Goal: Task Accomplishment & Management: Manage account settings

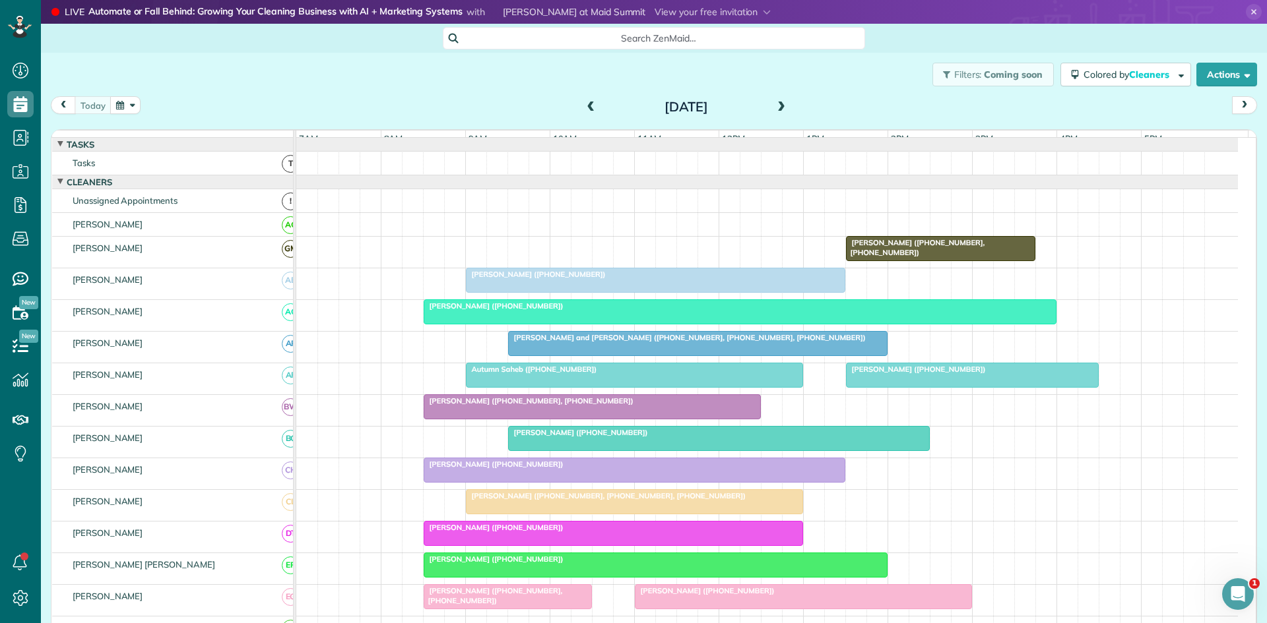
click at [594, 311] on div "[PERSON_NAME] ([PHONE_NUMBER])" at bounding box center [739, 305] width 625 height 9
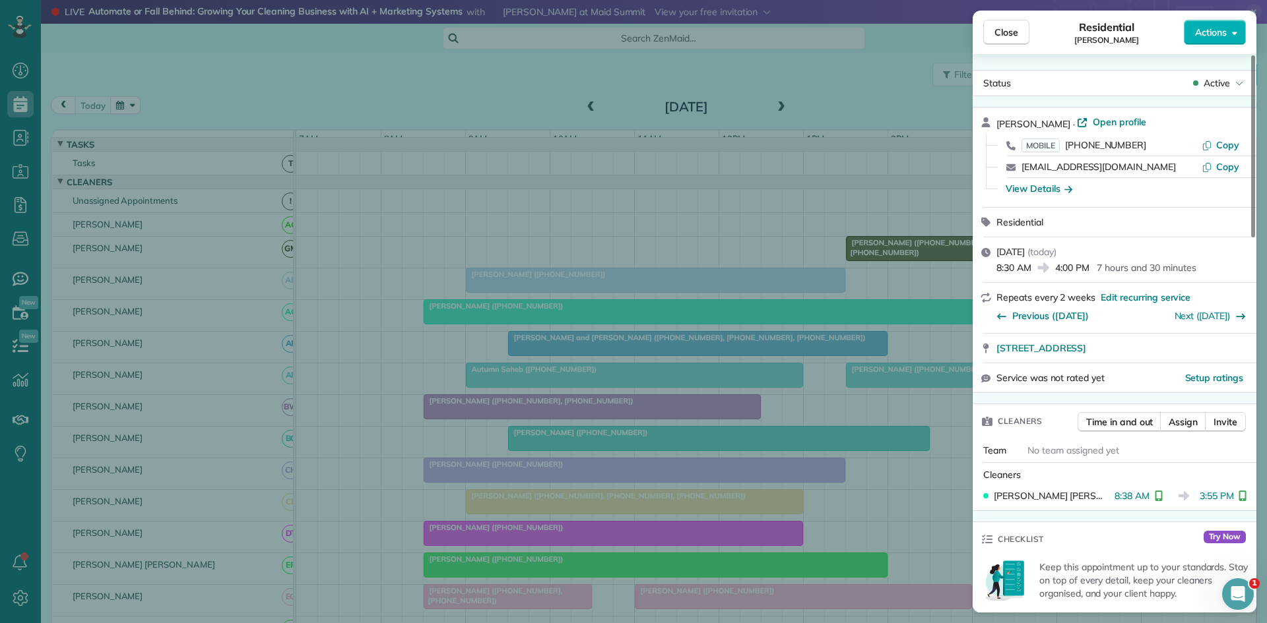
click at [748, 291] on div "Close Residential [PERSON_NAME] Actions Status Active [PERSON_NAME] · Open prof…" at bounding box center [633, 311] width 1267 height 623
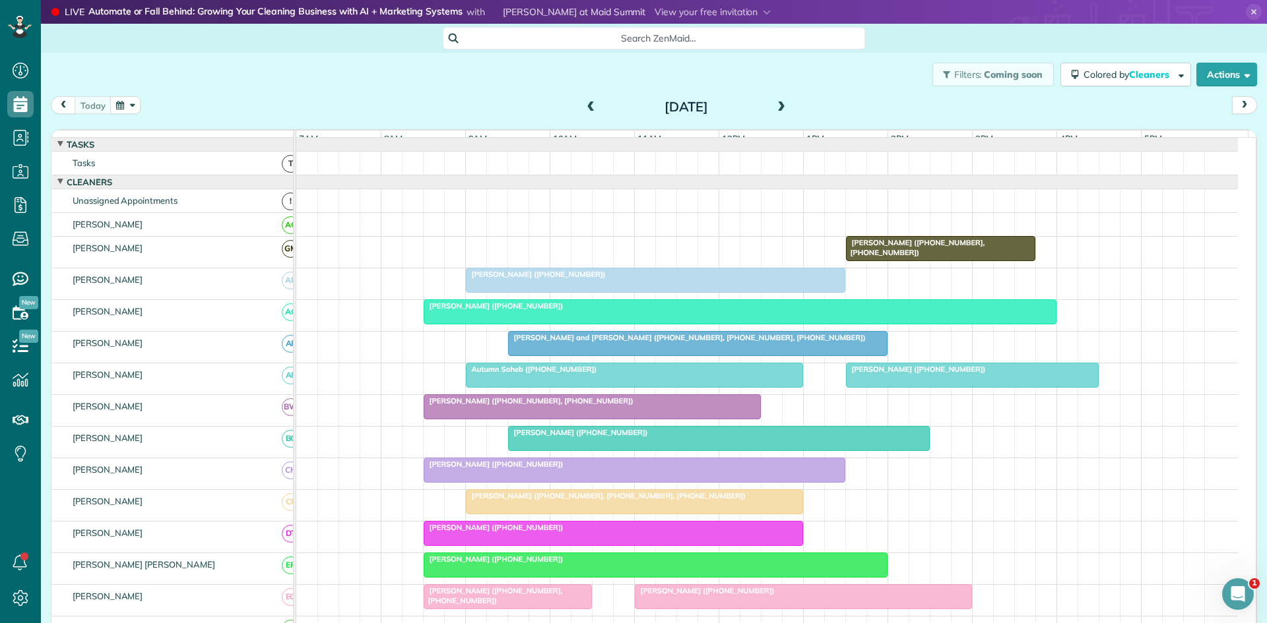
click at [933, 387] on div at bounding box center [971, 375] width 251 height 24
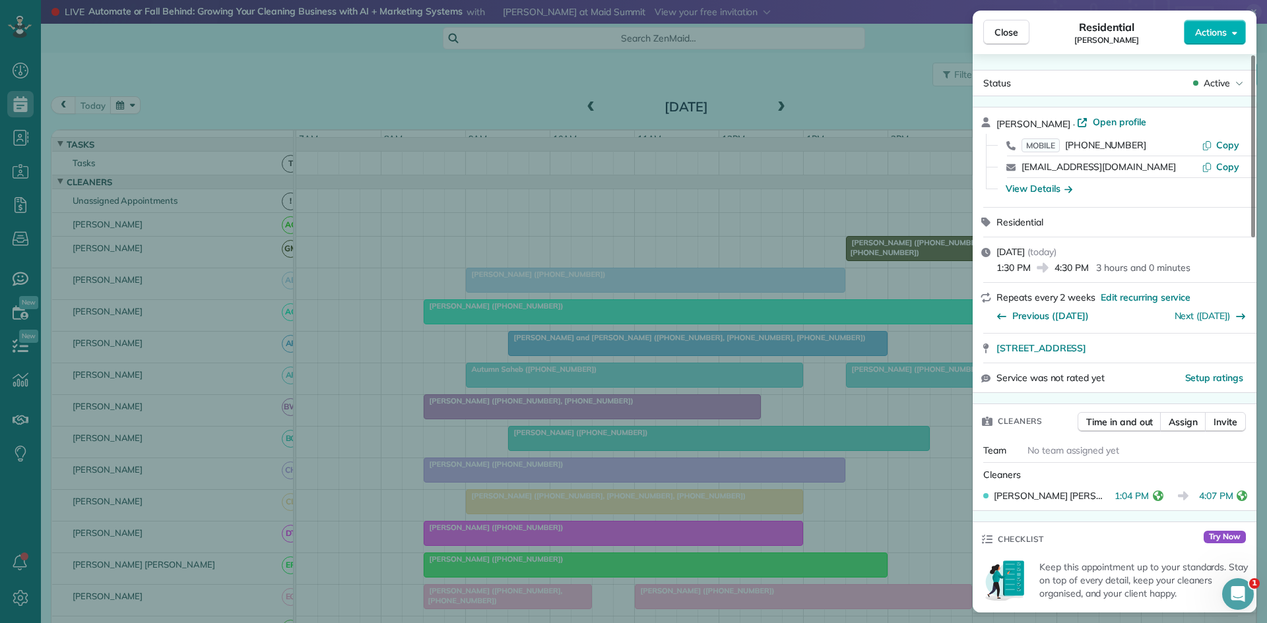
click at [605, 478] on div "Close Residential [PERSON_NAME] Actions Status Active [PERSON_NAME] · Open prof…" at bounding box center [633, 311] width 1267 height 623
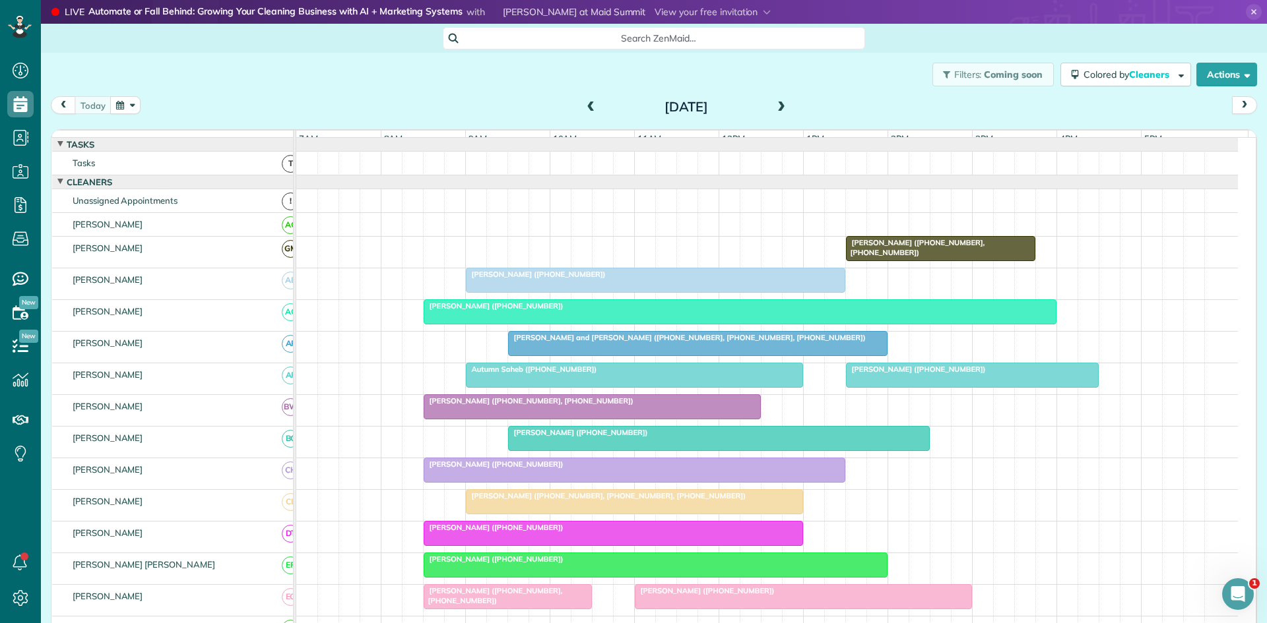
scroll to position [220, 0]
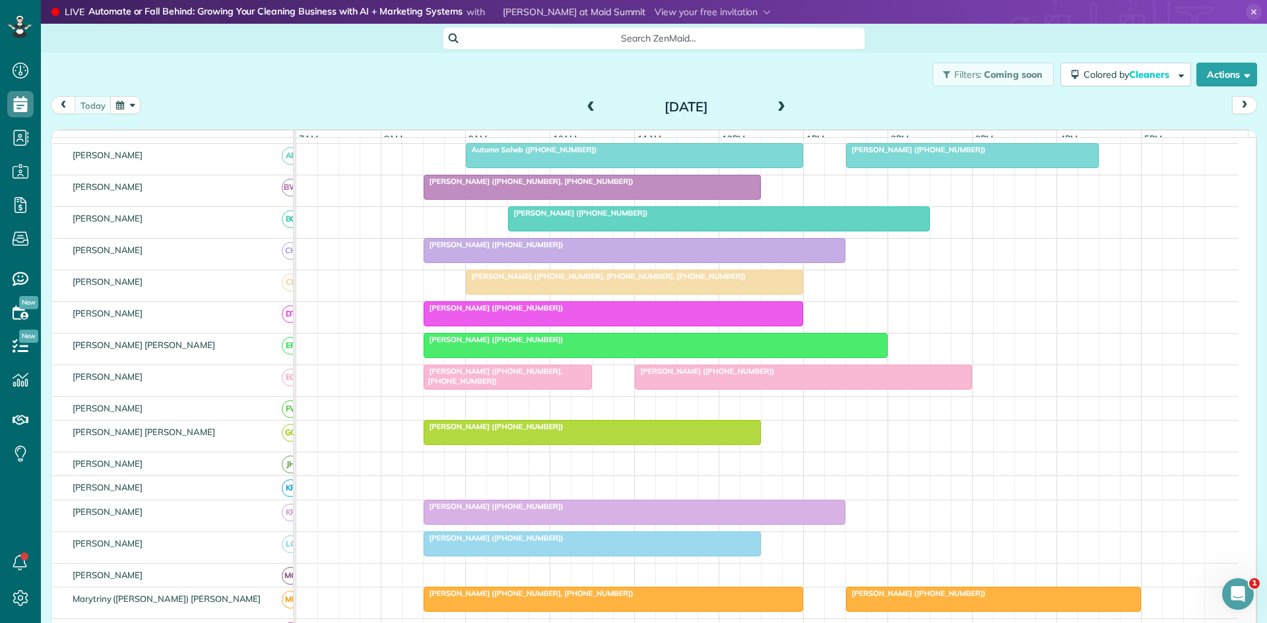
click at [666, 387] on div at bounding box center [803, 377] width 336 height 24
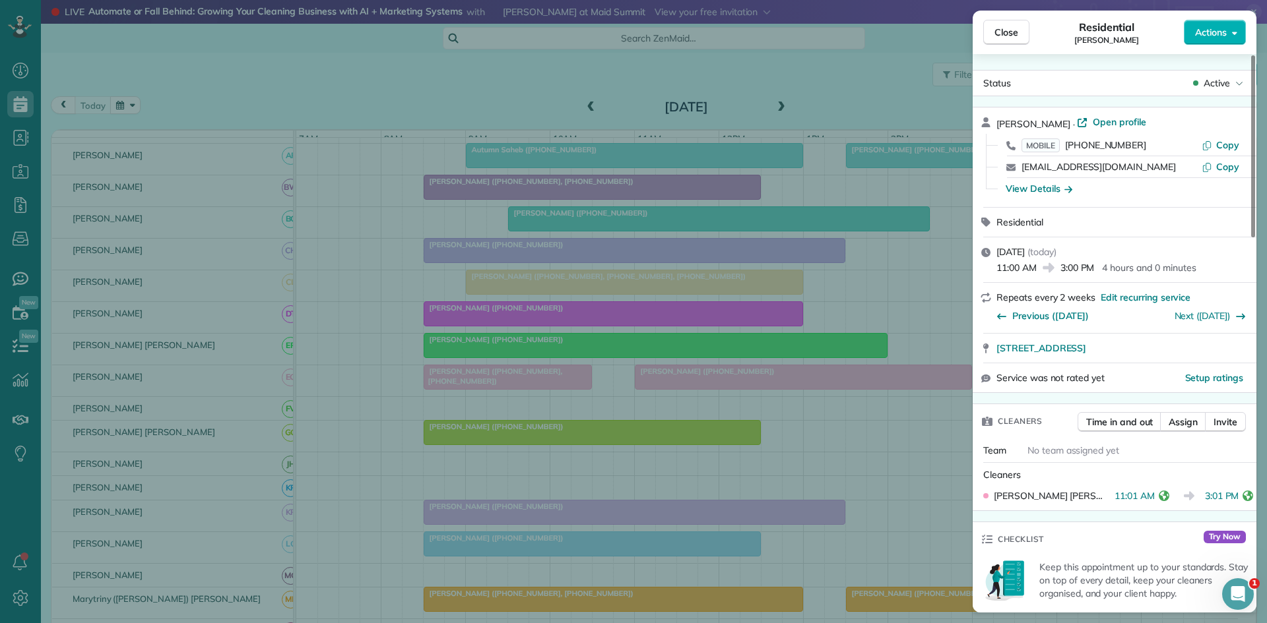
drag, startPoint x: 482, startPoint y: 399, endPoint x: 475, endPoint y: 398, distance: 7.4
click at [484, 399] on div "Close Residential [PERSON_NAME] Actions Status Active [PERSON_NAME] · Open prof…" at bounding box center [633, 311] width 1267 height 623
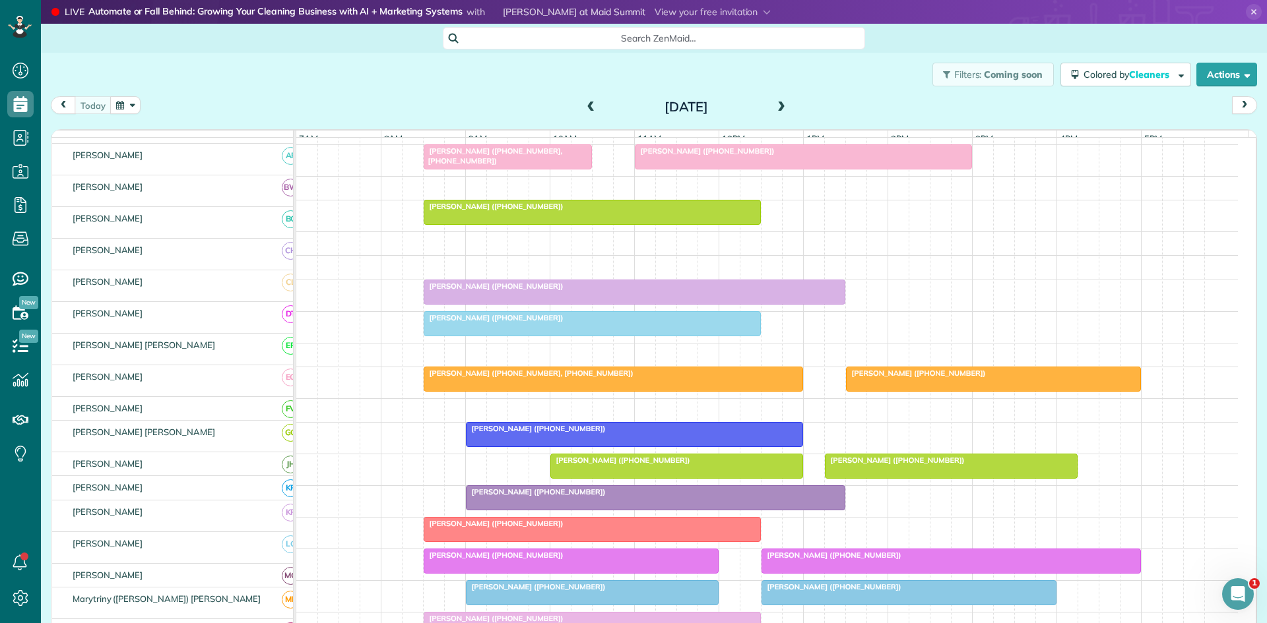
scroll to position [440, 0]
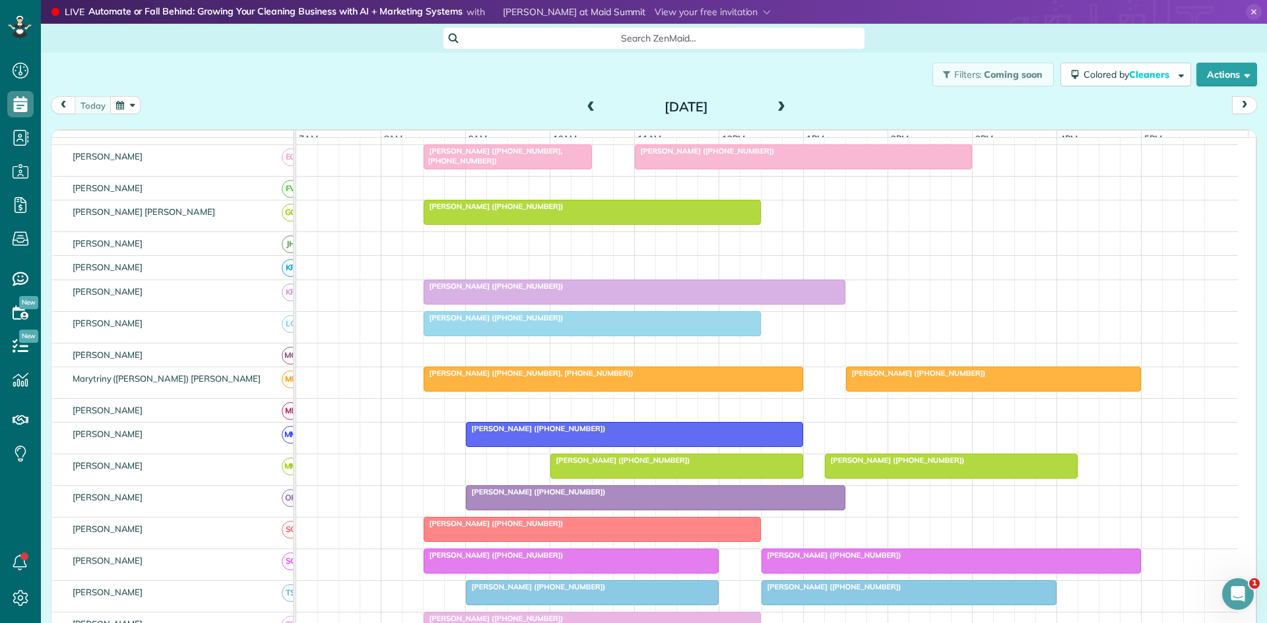
click at [897, 389] on div at bounding box center [993, 379] width 294 height 24
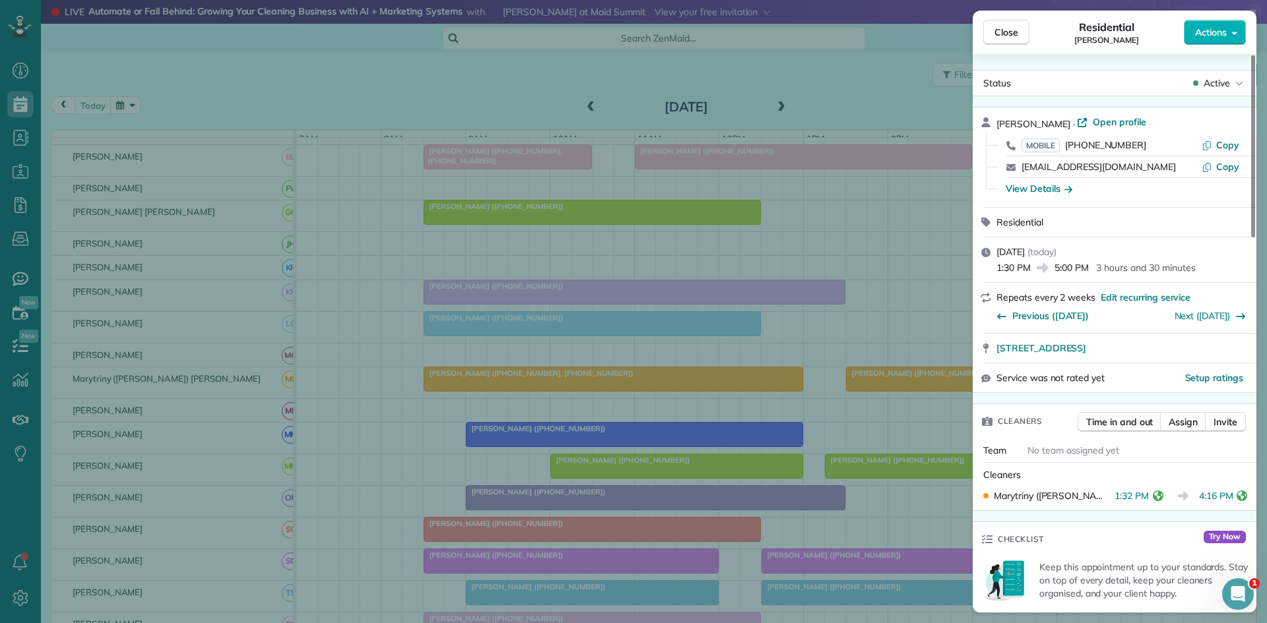
click at [489, 408] on div "Close Residential [PERSON_NAME] Actions Status Active [PERSON_NAME] · Open prof…" at bounding box center [633, 311] width 1267 height 623
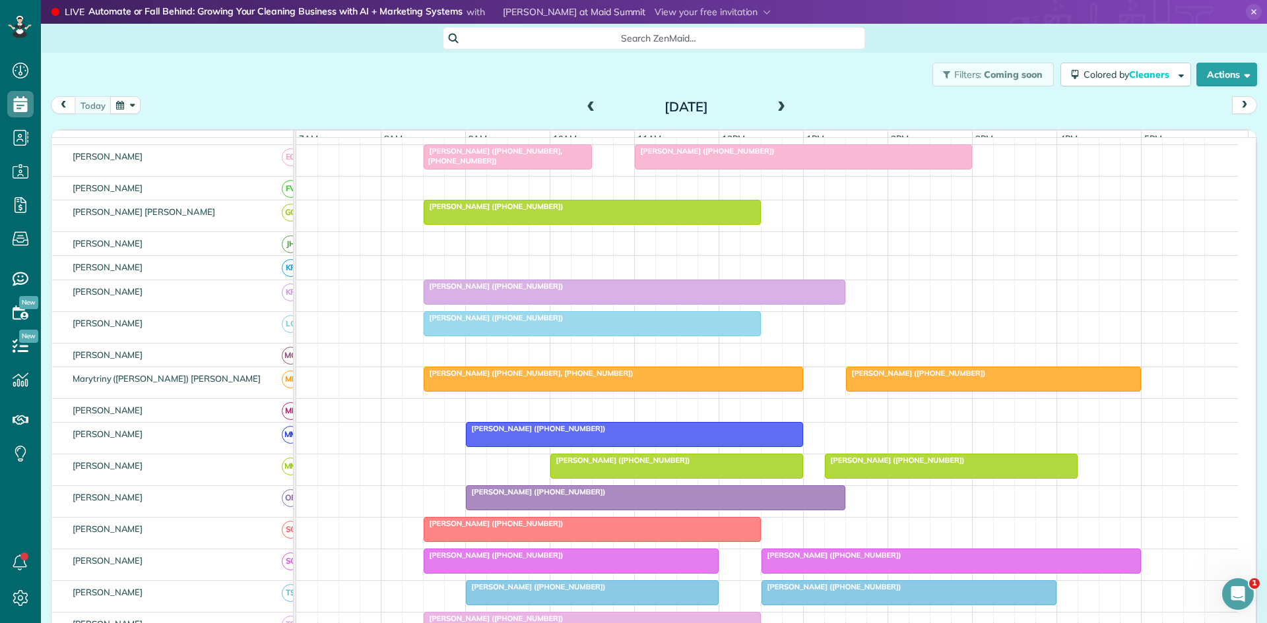
click at [620, 447] on div at bounding box center [634, 435] width 336 height 24
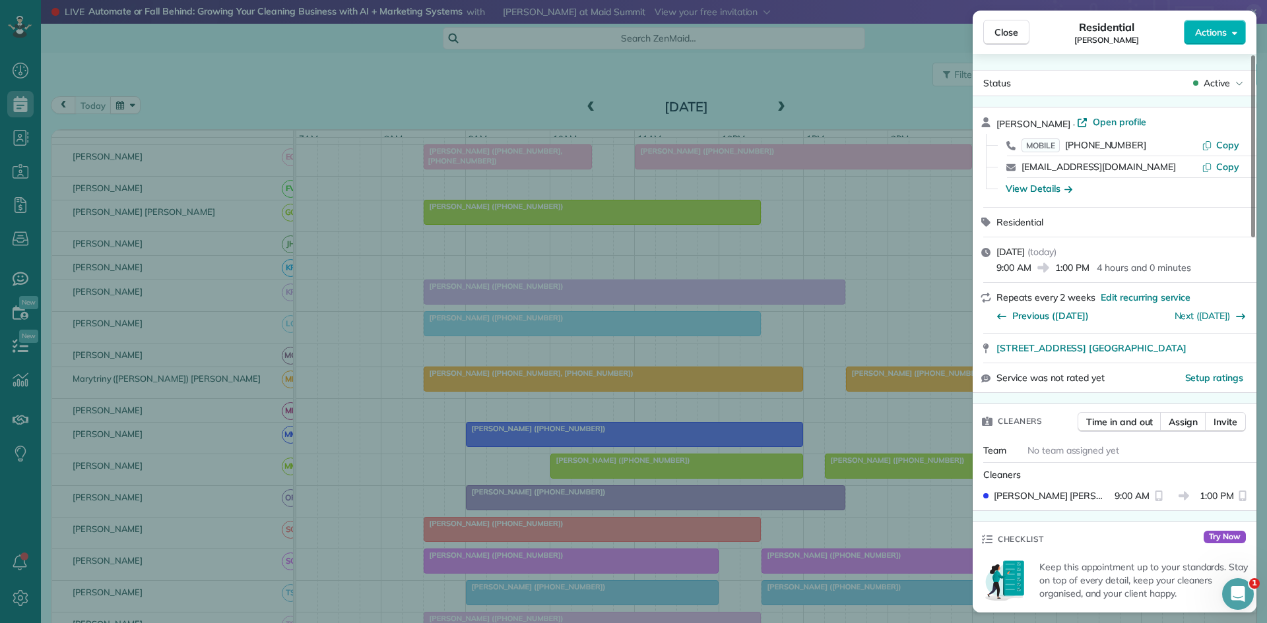
click at [848, 198] on div "Close Residential [PERSON_NAME] Actions Status Active [PERSON_NAME] · Open prof…" at bounding box center [633, 311] width 1267 height 623
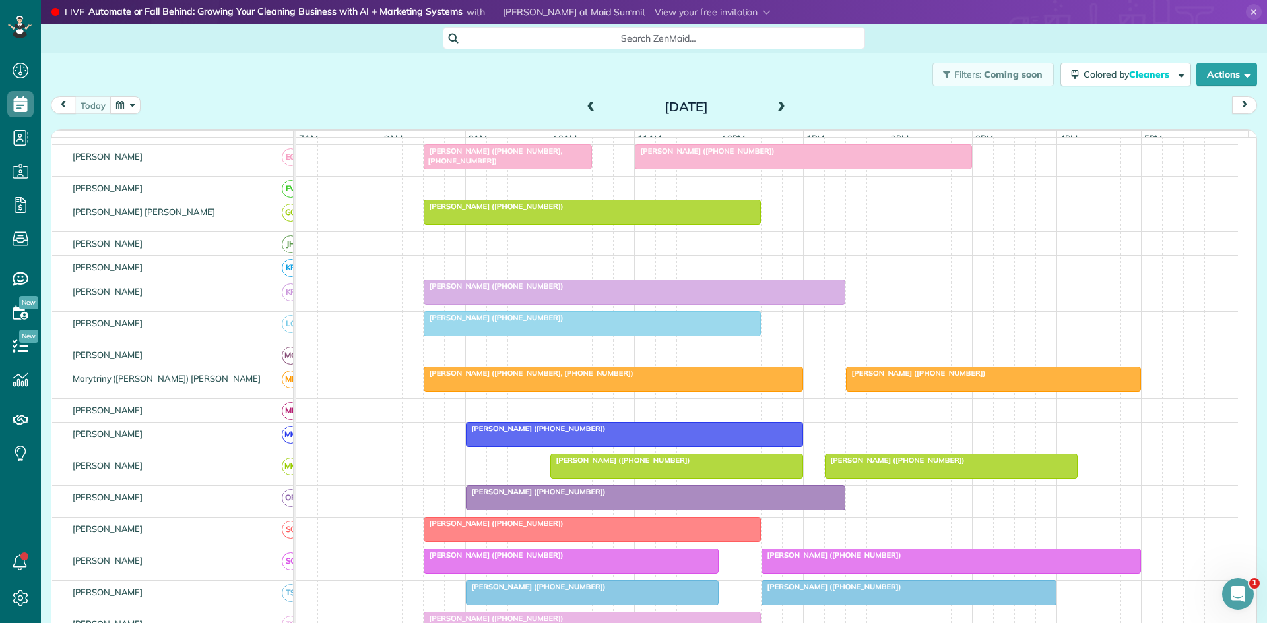
click at [781, 111] on span at bounding box center [781, 108] width 15 height 12
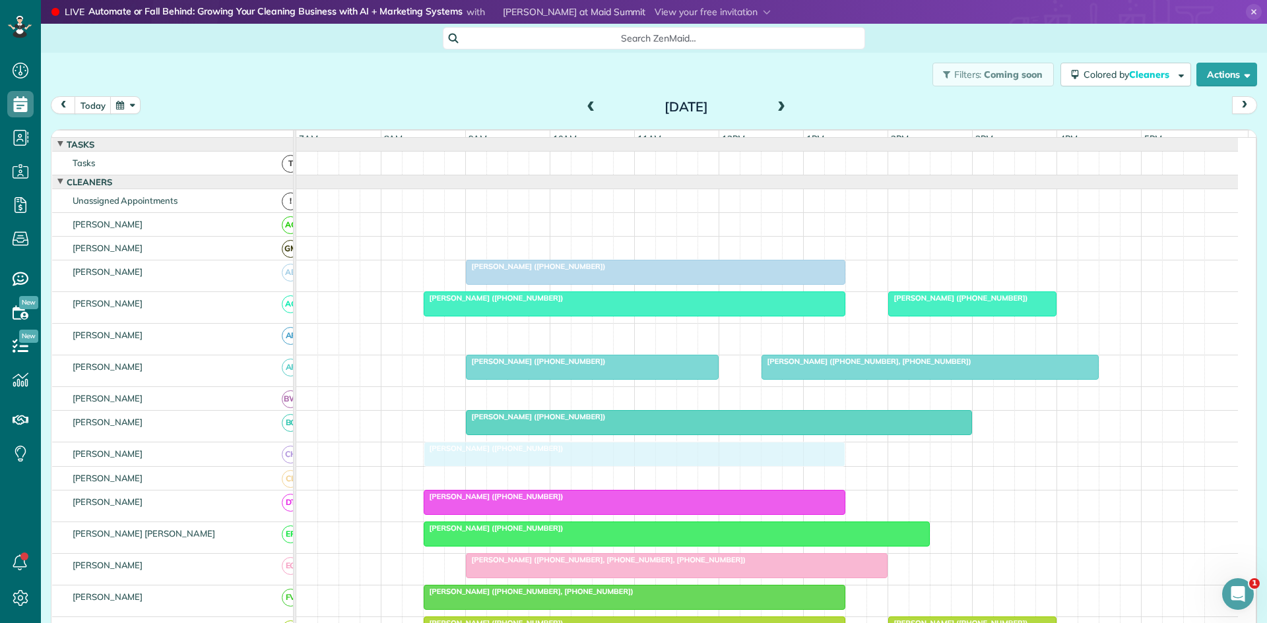
drag, startPoint x: 499, startPoint y: 345, endPoint x: 478, endPoint y: 470, distance: 126.4
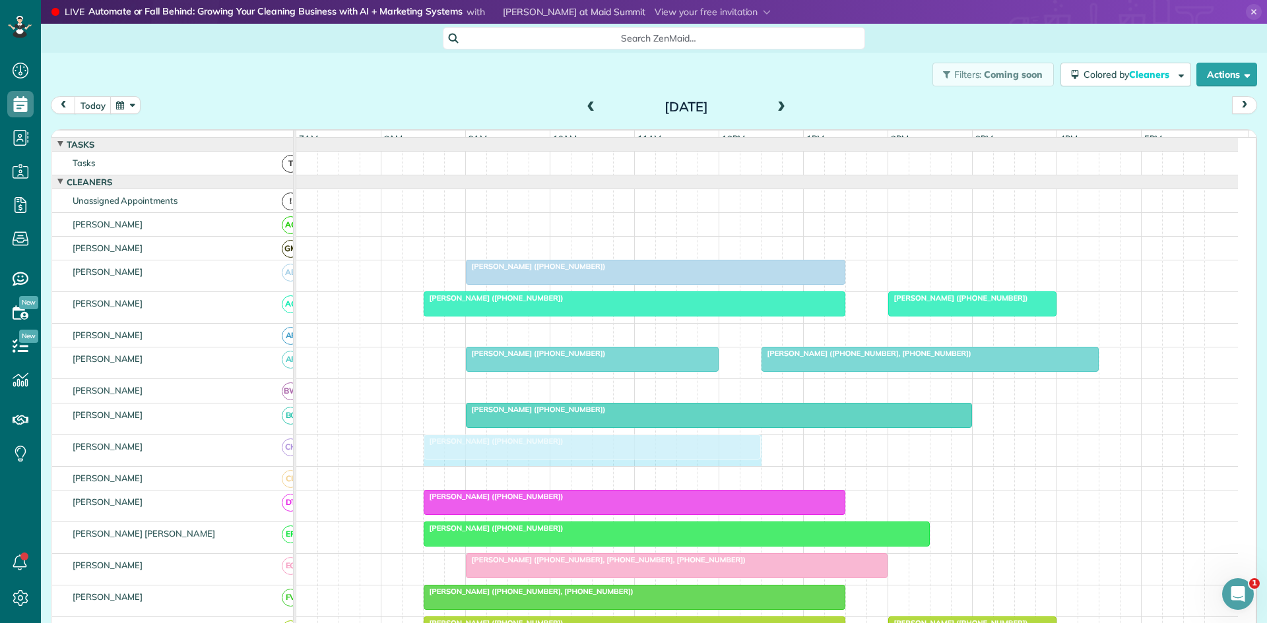
drag, startPoint x: 840, startPoint y: 456, endPoint x: 746, endPoint y: 461, distance: 94.5
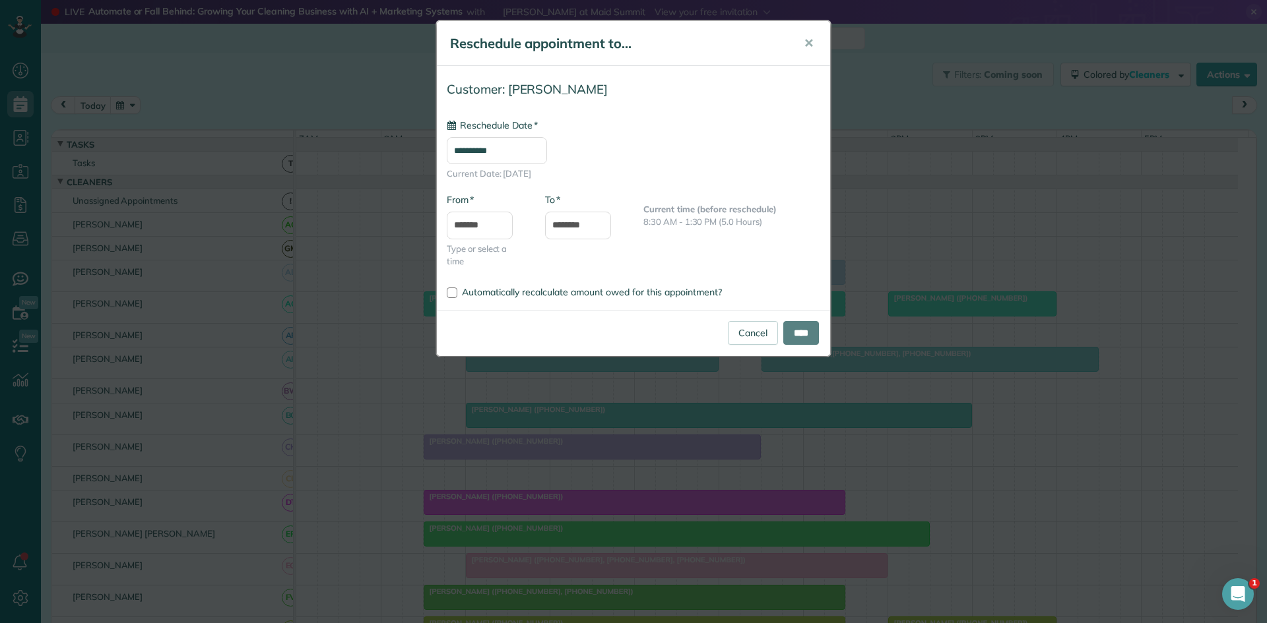
type input "**********"
click at [798, 327] on input "****" at bounding box center [801, 333] width 36 height 24
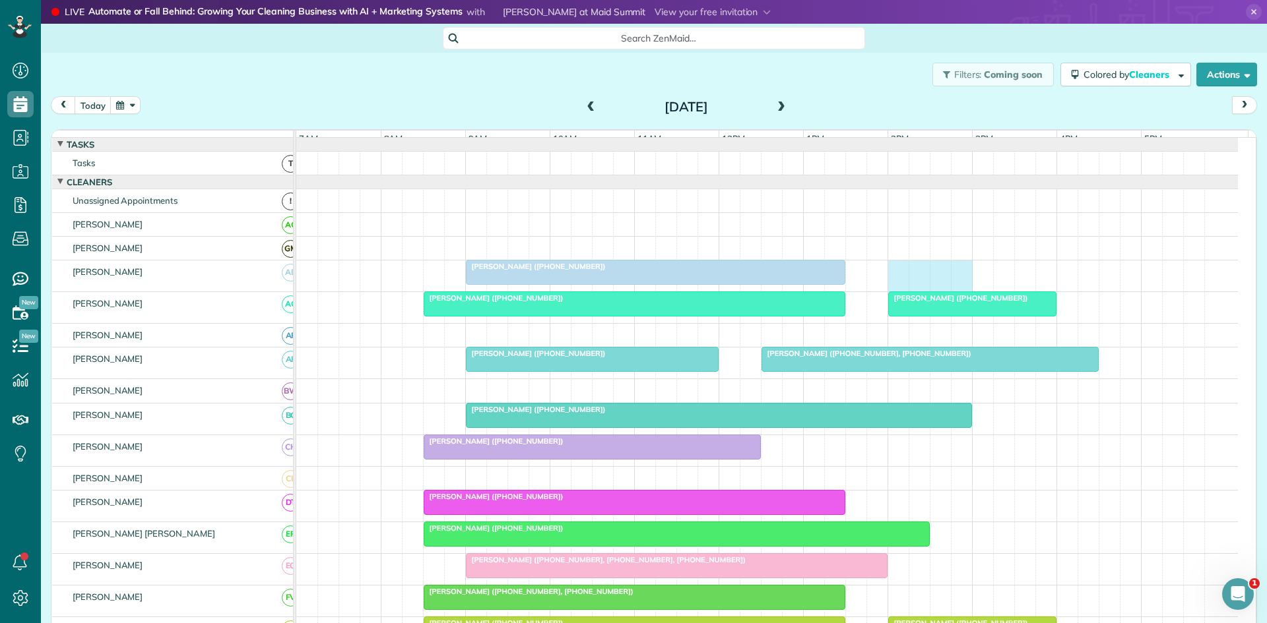
drag, startPoint x: 902, startPoint y: 283, endPoint x: 968, endPoint y: 283, distance: 66.0
click at [966, 283] on div "[PERSON_NAME] ([PHONE_NUMBER])" at bounding box center [766, 276] width 941 height 31
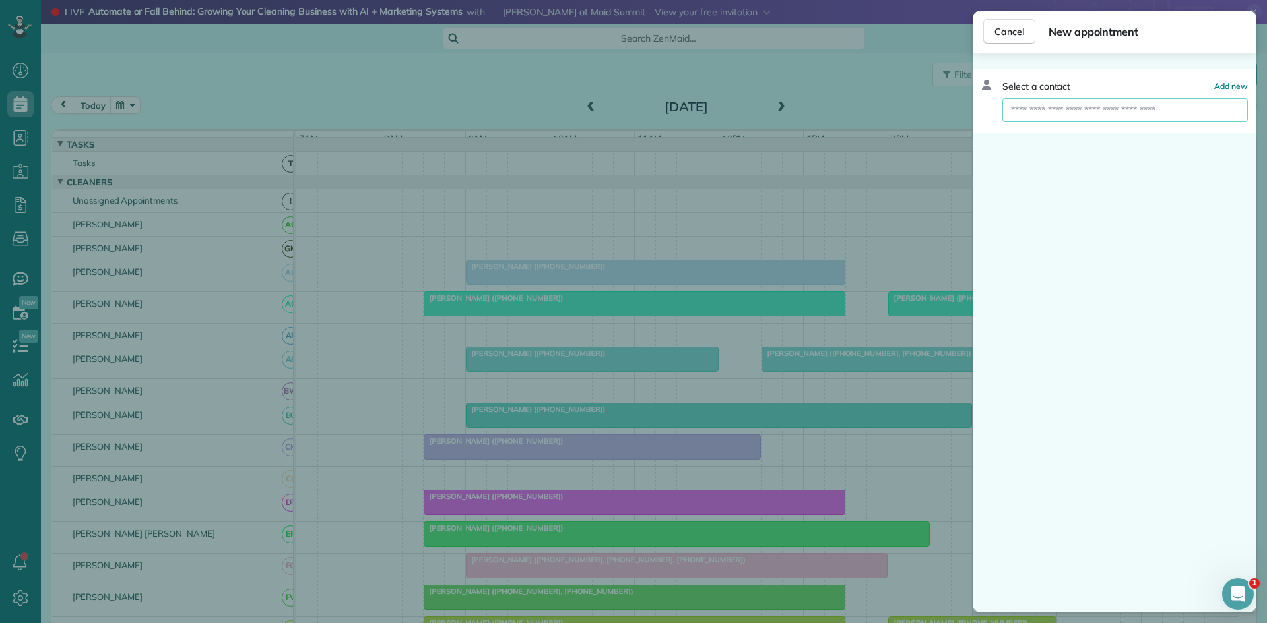
click at [1060, 113] on input "text" at bounding box center [1124, 110] width 245 height 24
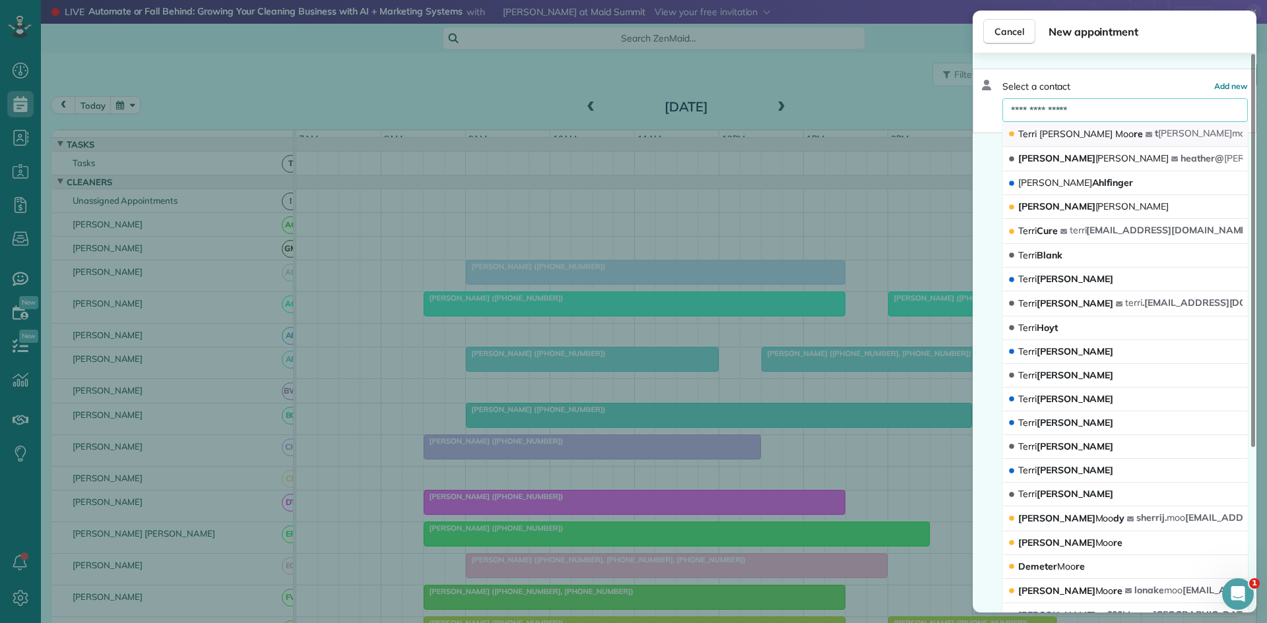
type input "**********"
click at [1087, 129] on span "[PERSON_NAME] re" at bounding box center [1080, 134] width 125 height 12
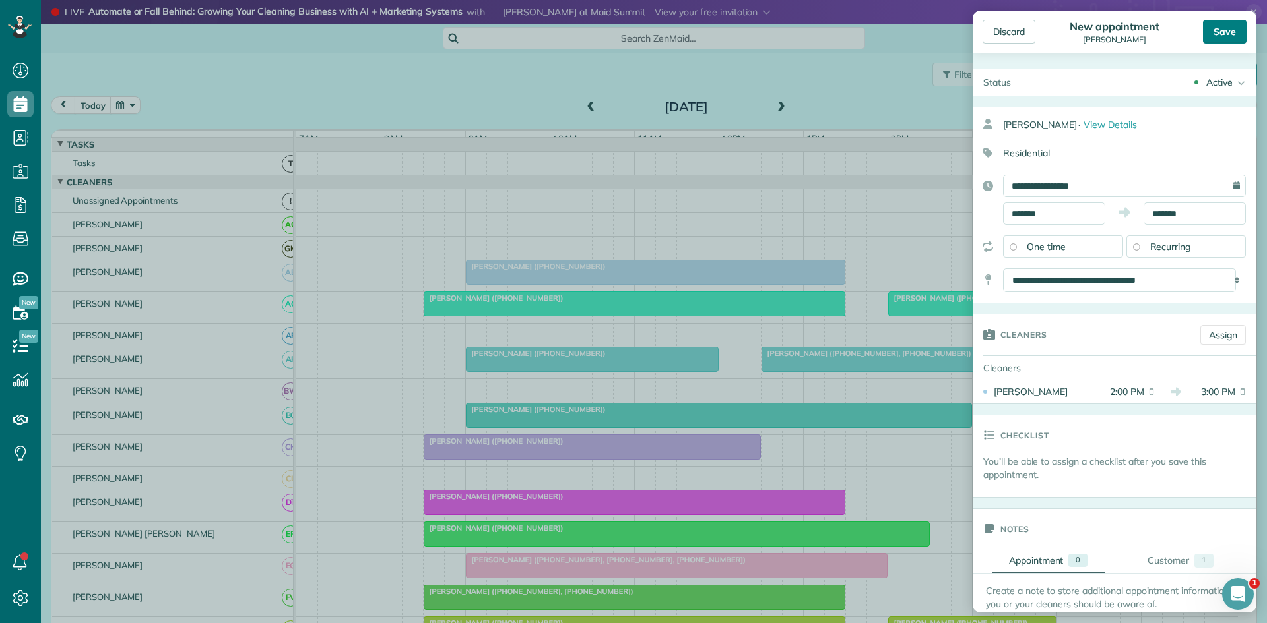
click at [1231, 31] on div "Save" at bounding box center [1225, 32] width 44 height 24
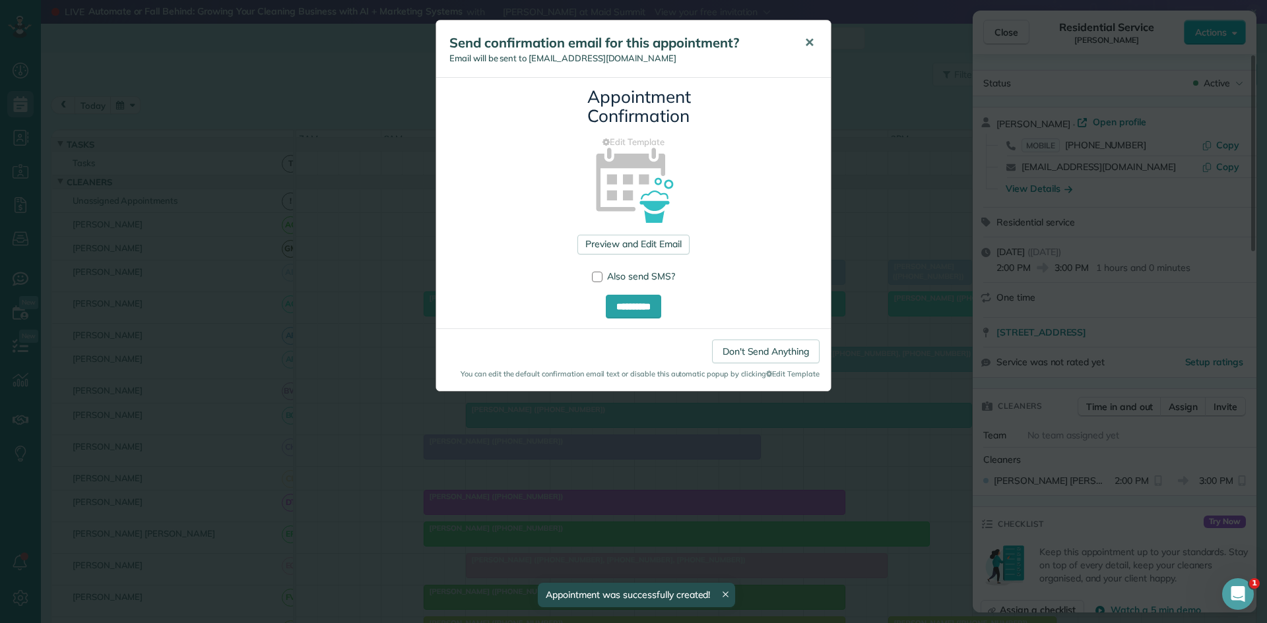
click at [803, 48] on button "✕" at bounding box center [809, 43] width 30 height 32
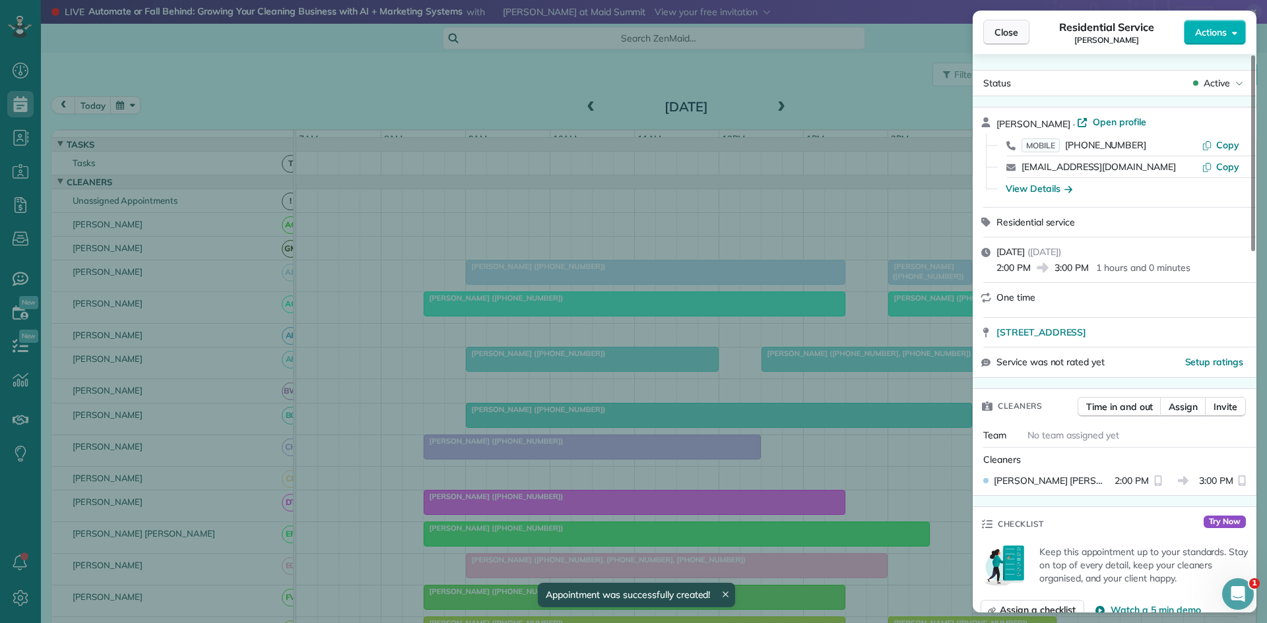
click at [1012, 30] on span "Close" at bounding box center [1006, 32] width 24 height 13
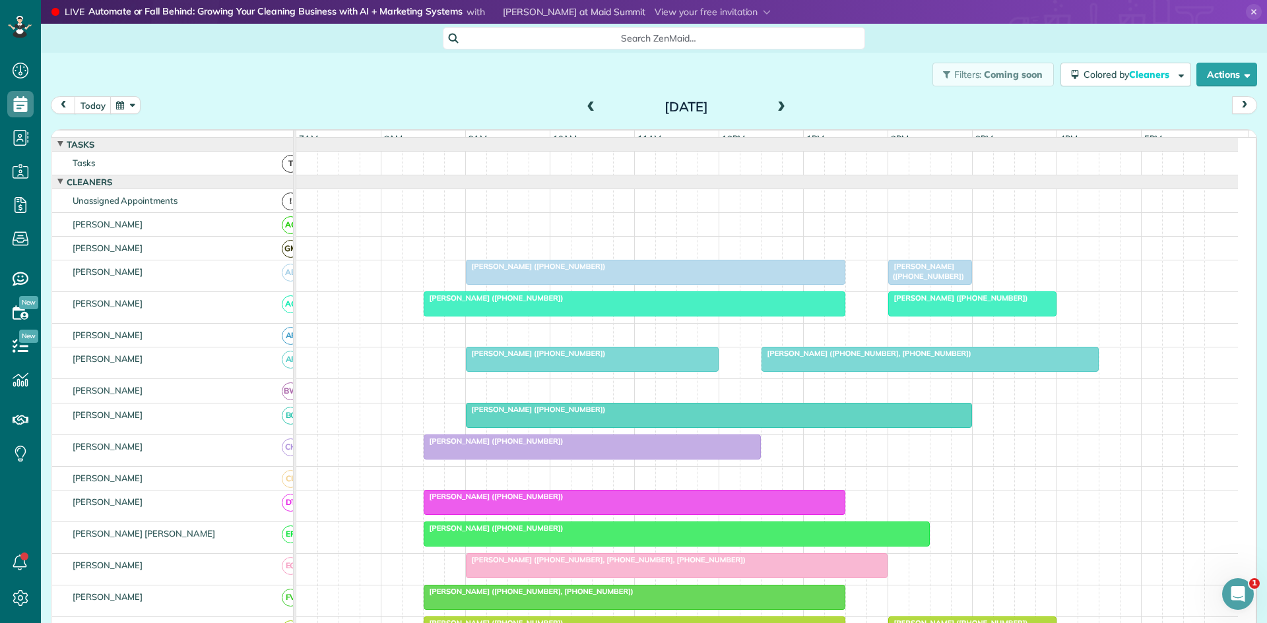
click at [586, 106] on span at bounding box center [591, 108] width 15 height 12
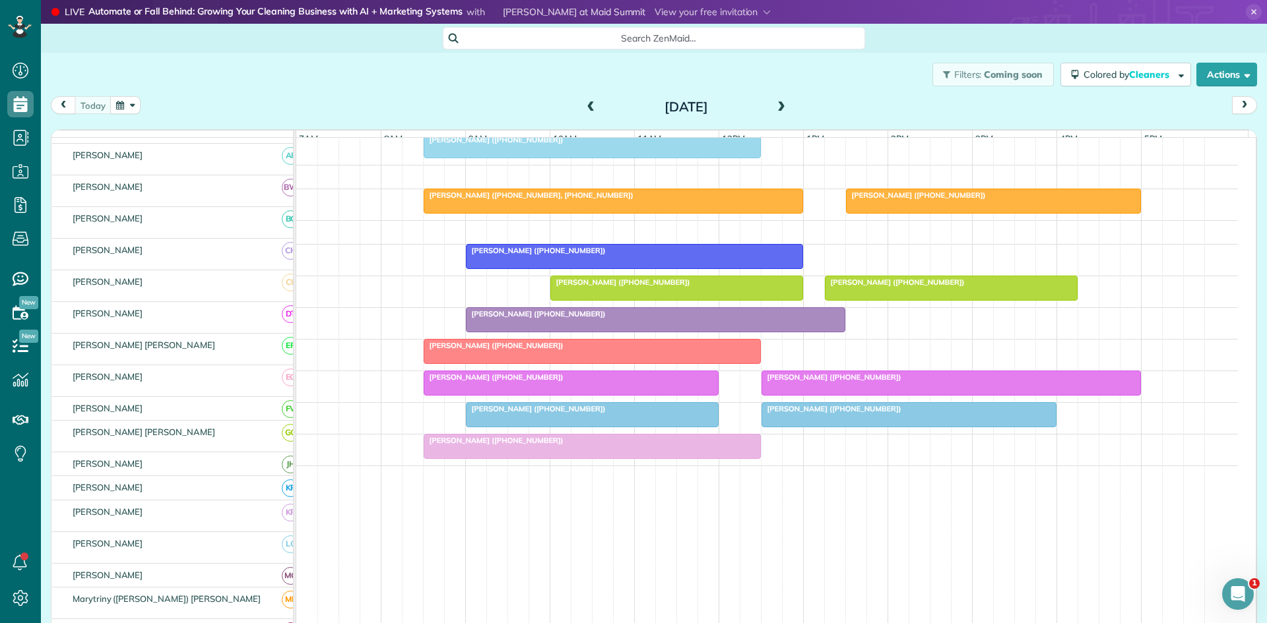
scroll to position [642, 0]
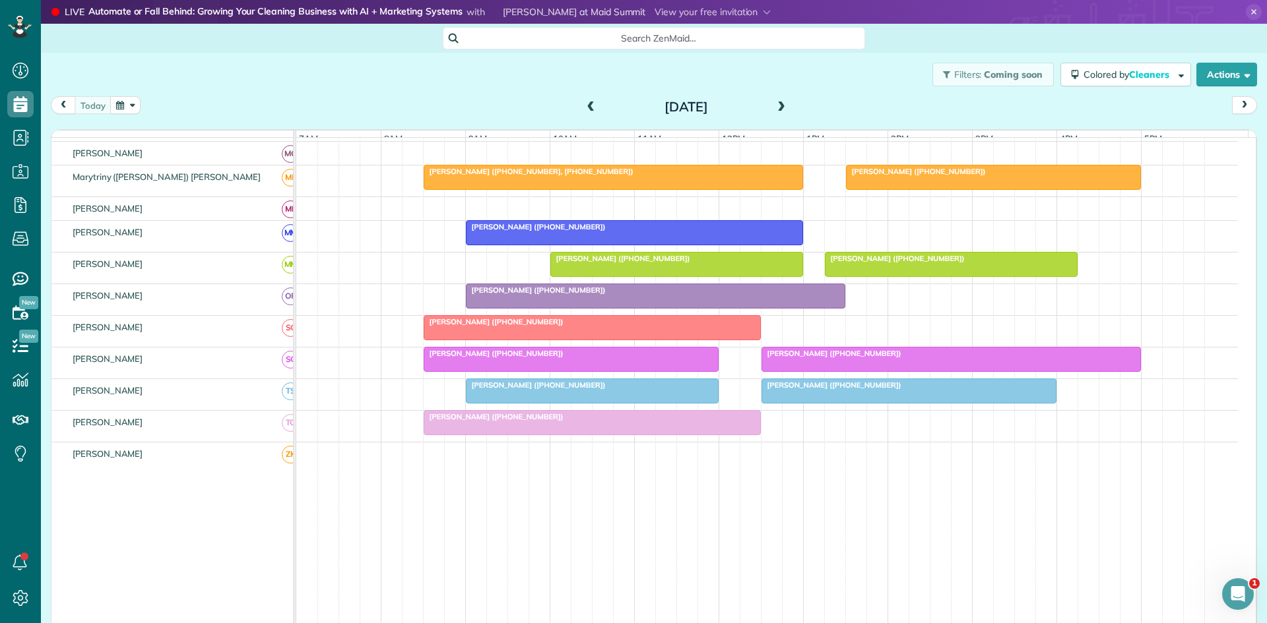
click at [873, 358] on div "[PERSON_NAME] ([PHONE_NUMBER])" at bounding box center [950, 353] width 371 height 9
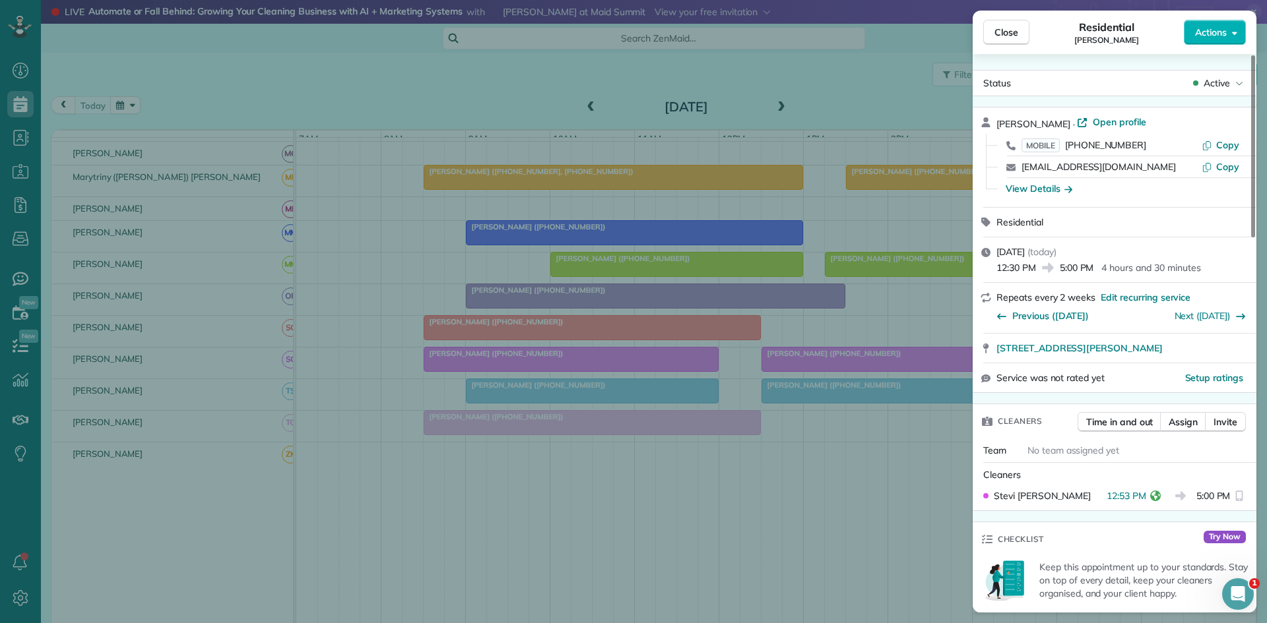
click at [873, 361] on div "Close Residential [PERSON_NAME] Actions Status Active [PERSON_NAME] · Open prof…" at bounding box center [633, 311] width 1267 height 623
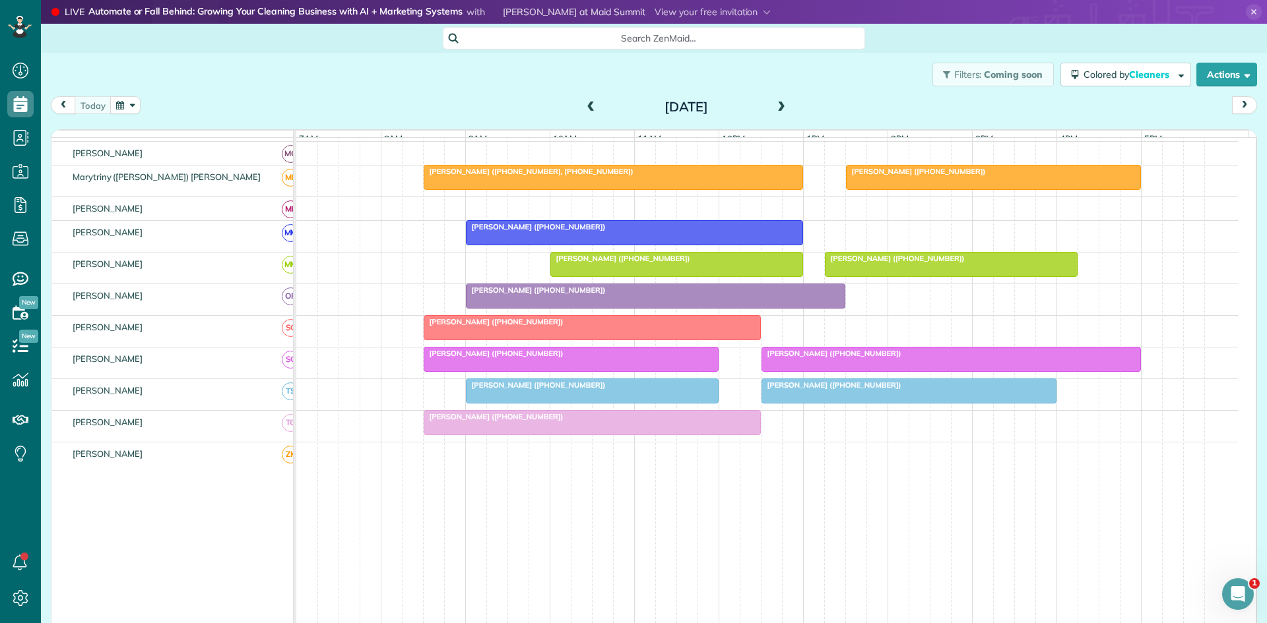
click at [792, 390] on tbody "[PERSON_NAME] ([PHONE_NUMBER], [PHONE_NUMBER]) [PERSON_NAME] ([PHONE_NUMBER]) […" at bounding box center [766, 77] width 941 height 1162
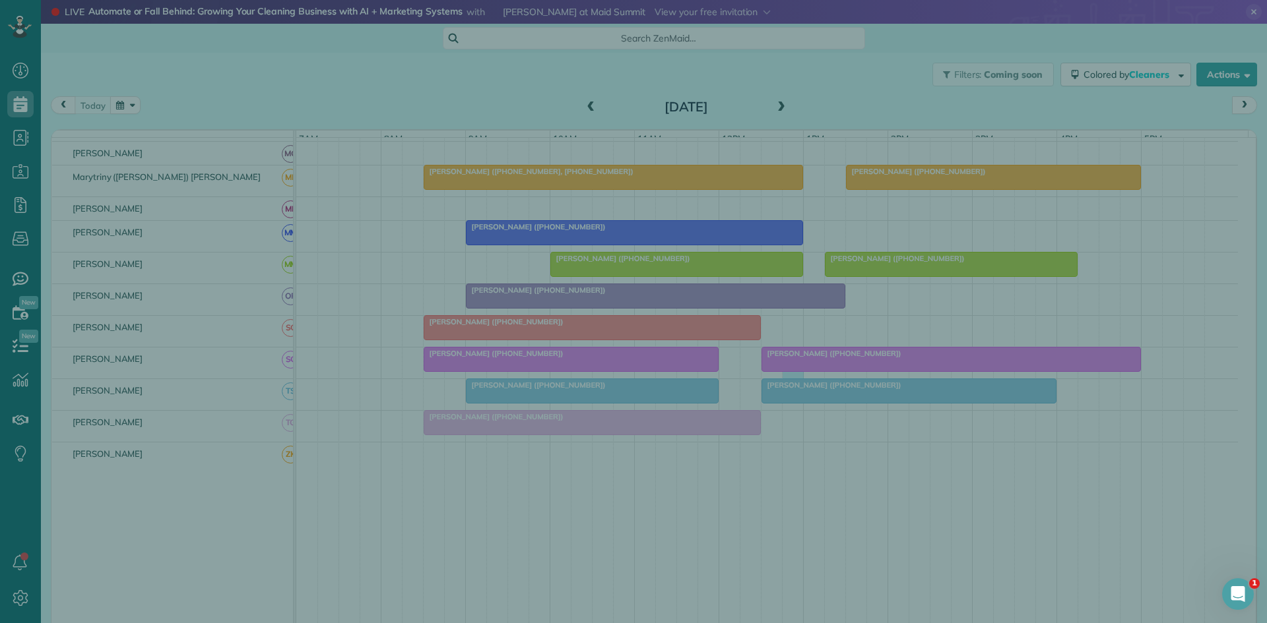
click at [790, 392] on div "Cancel New appointment Select a contact Add new" at bounding box center [633, 311] width 1267 height 623
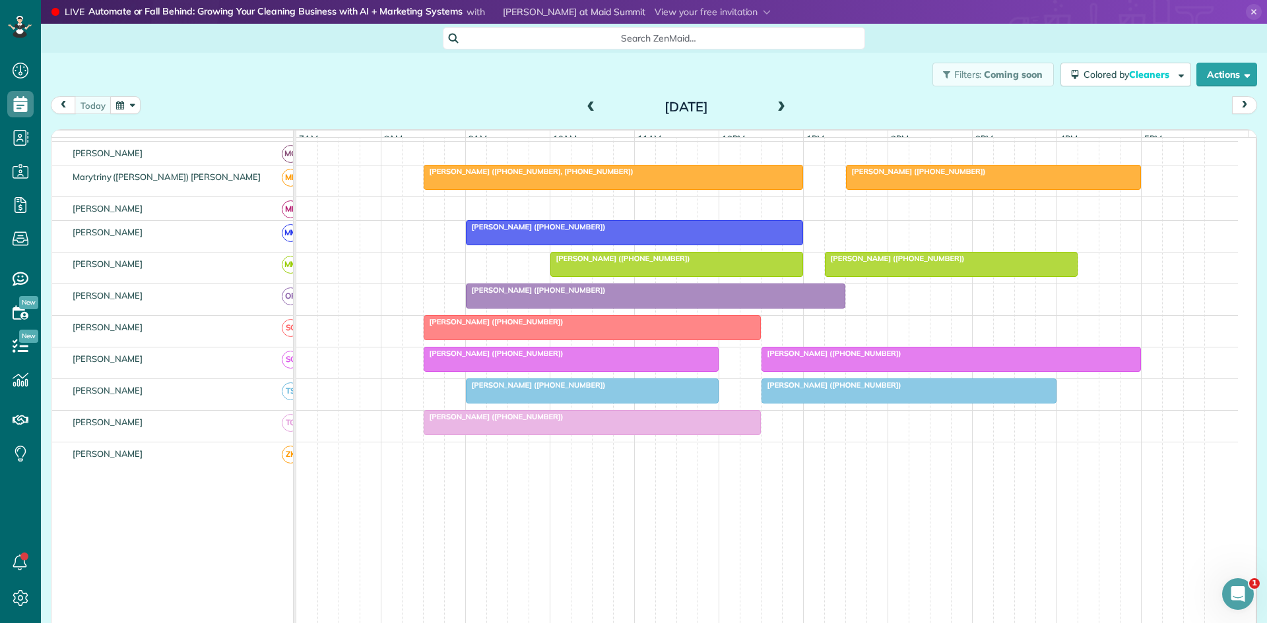
click at [790, 390] on span "[PERSON_NAME] ([PHONE_NUMBER])" at bounding box center [831, 385] width 141 height 9
